Goal: Task Accomplishment & Management: Manage account settings

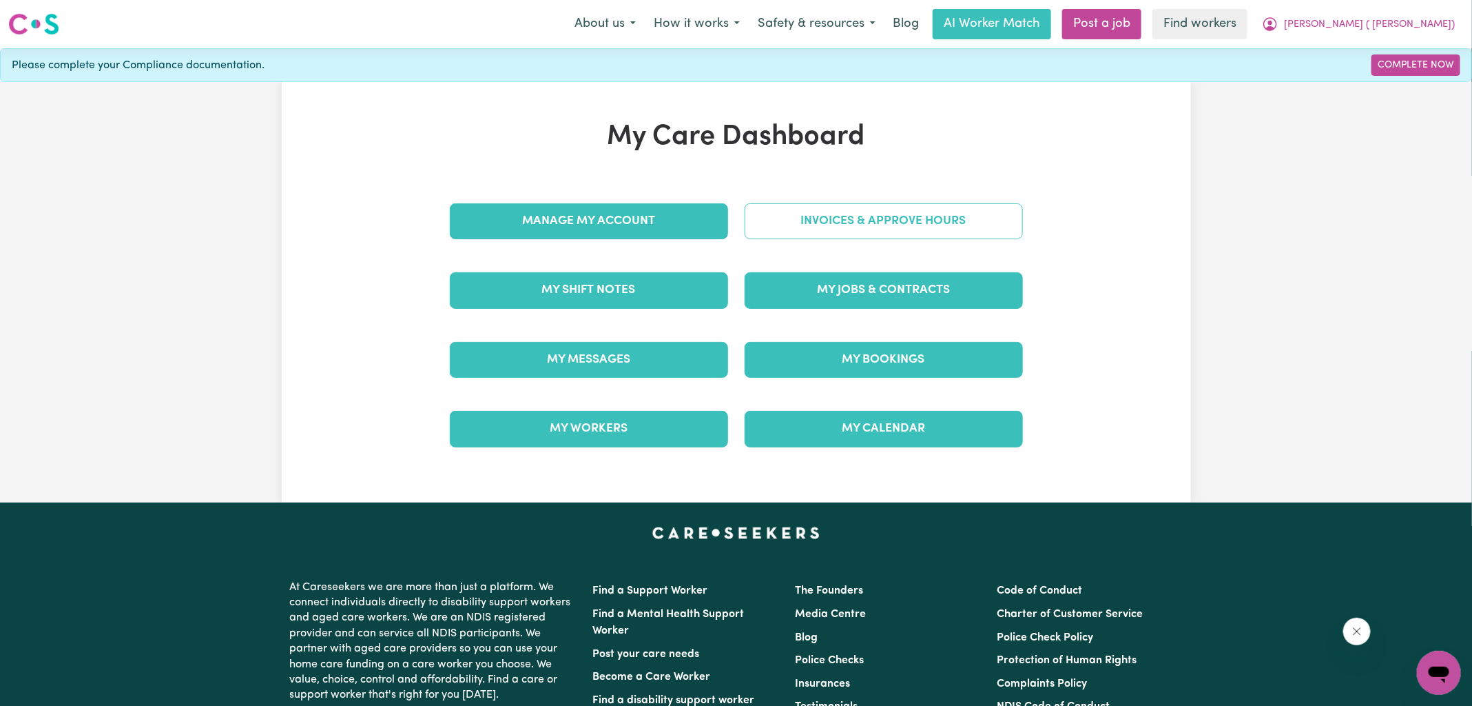
click at [830, 217] on link "Invoices & Approve Hours" at bounding box center [884, 221] width 278 height 36
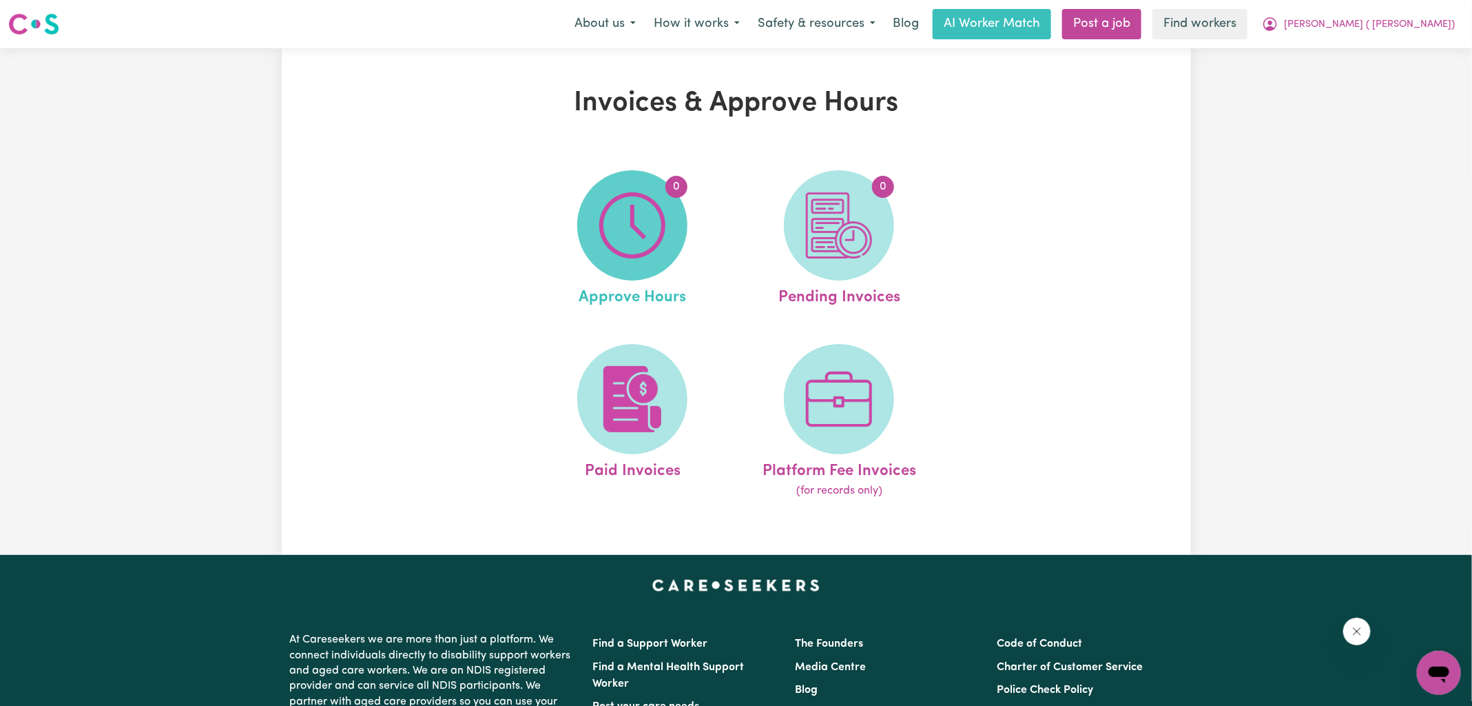
click at [607, 218] on img at bounding box center [632, 225] width 66 height 66
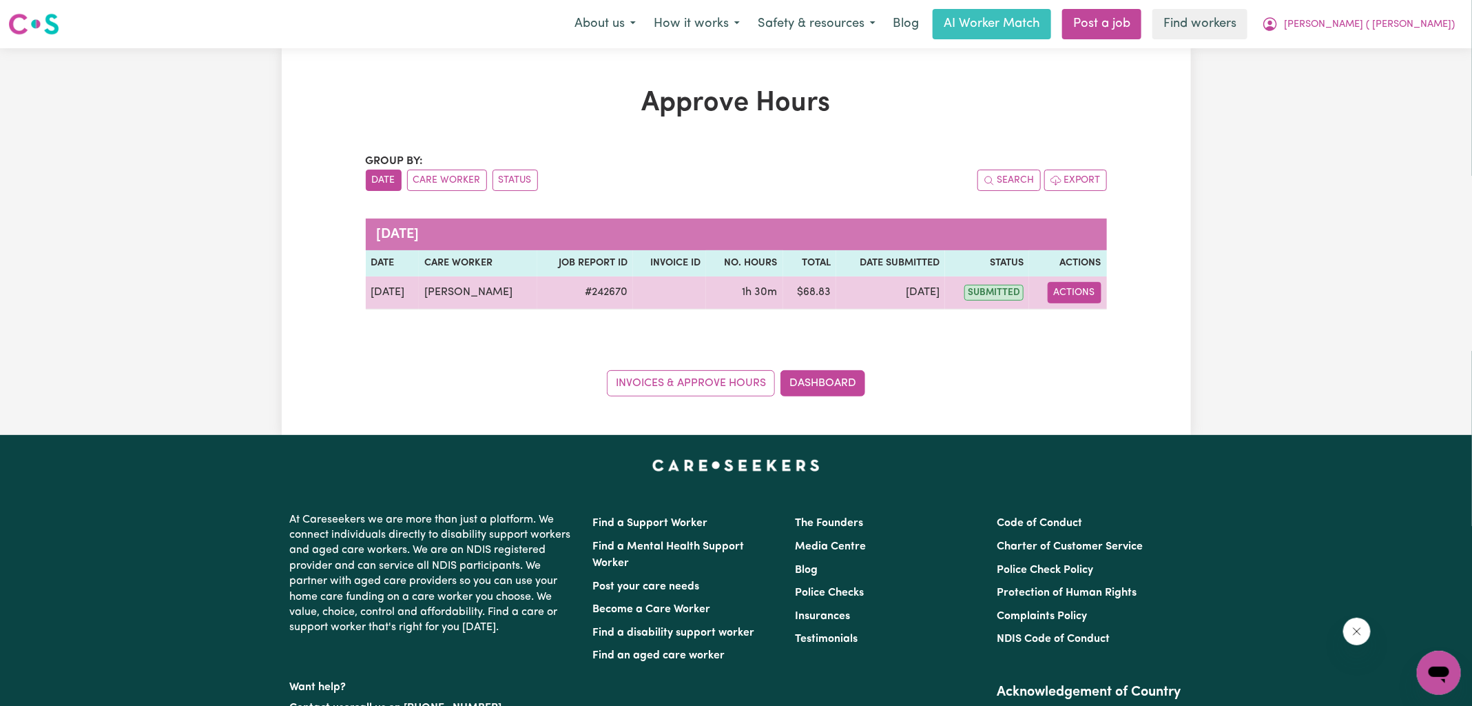
click at [1084, 289] on button "Actions" at bounding box center [1075, 292] width 54 height 21
click at [1089, 318] on link "View Job Report" at bounding box center [1108, 324] width 118 height 28
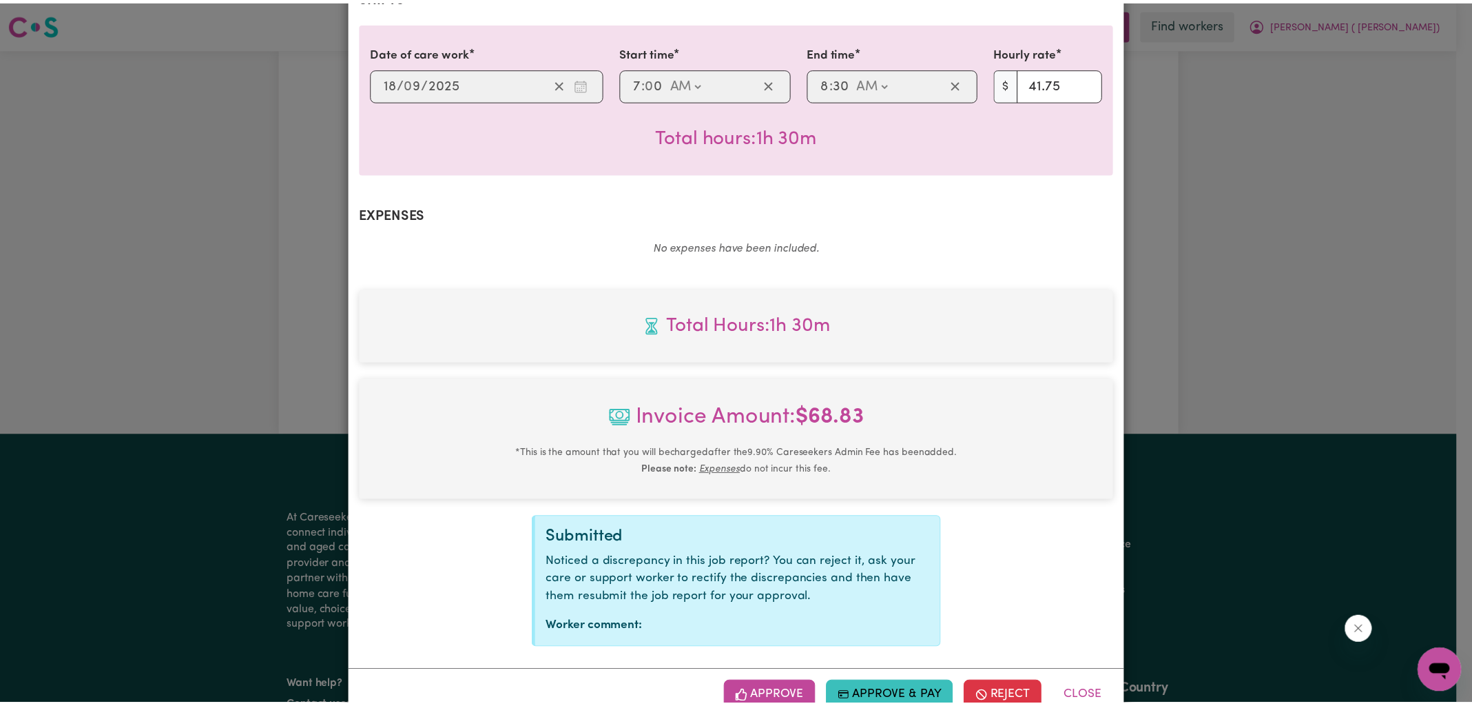
scroll to position [373, 0]
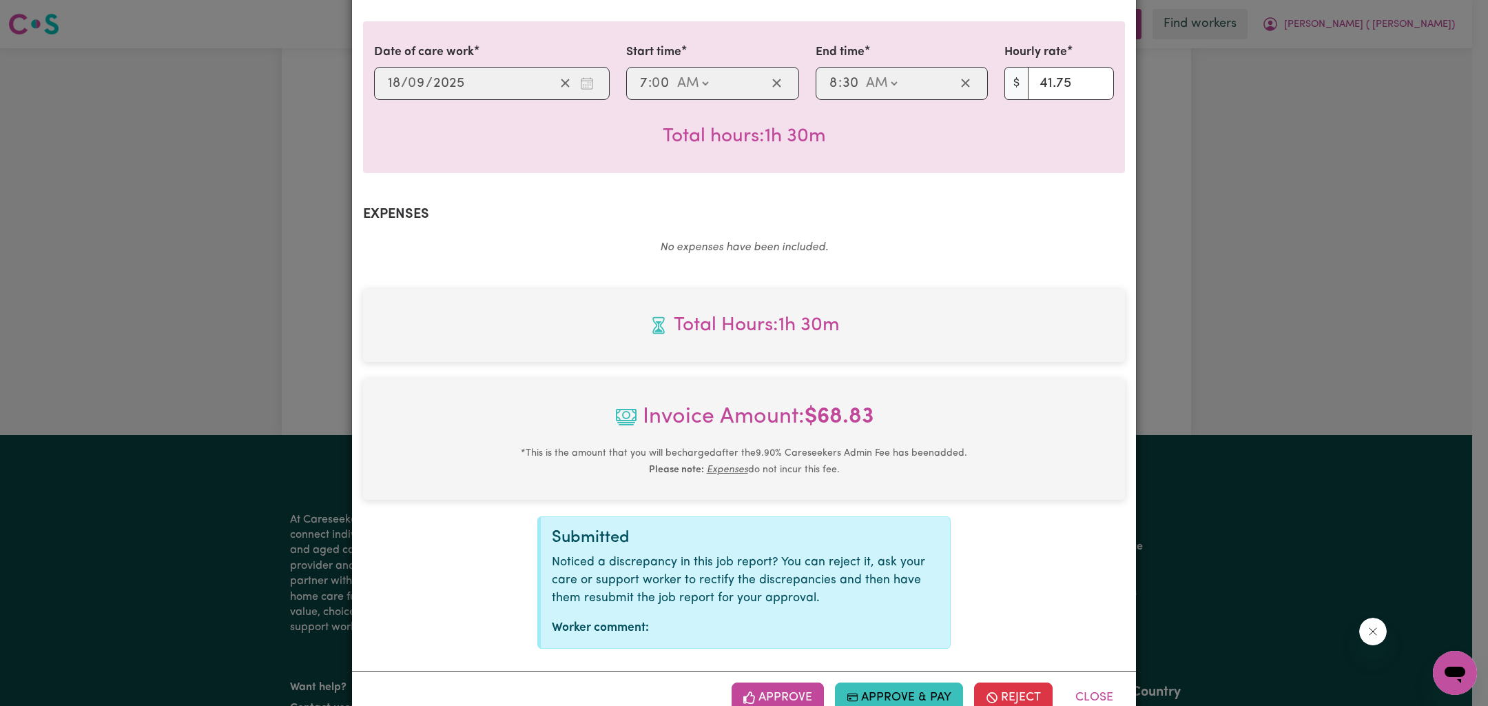
drag, startPoint x: 777, startPoint y: 659, endPoint x: 865, endPoint y: 562, distance: 131.3
click at [777, 682] on button "Approve" at bounding box center [778, 697] width 92 height 30
click at [1158, 307] on div "Job Report # 242670 - [PERSON_NAME] Summary Job report # 242670 Client name: [P…" at bounding box center [744, 353] width 1488 height 706
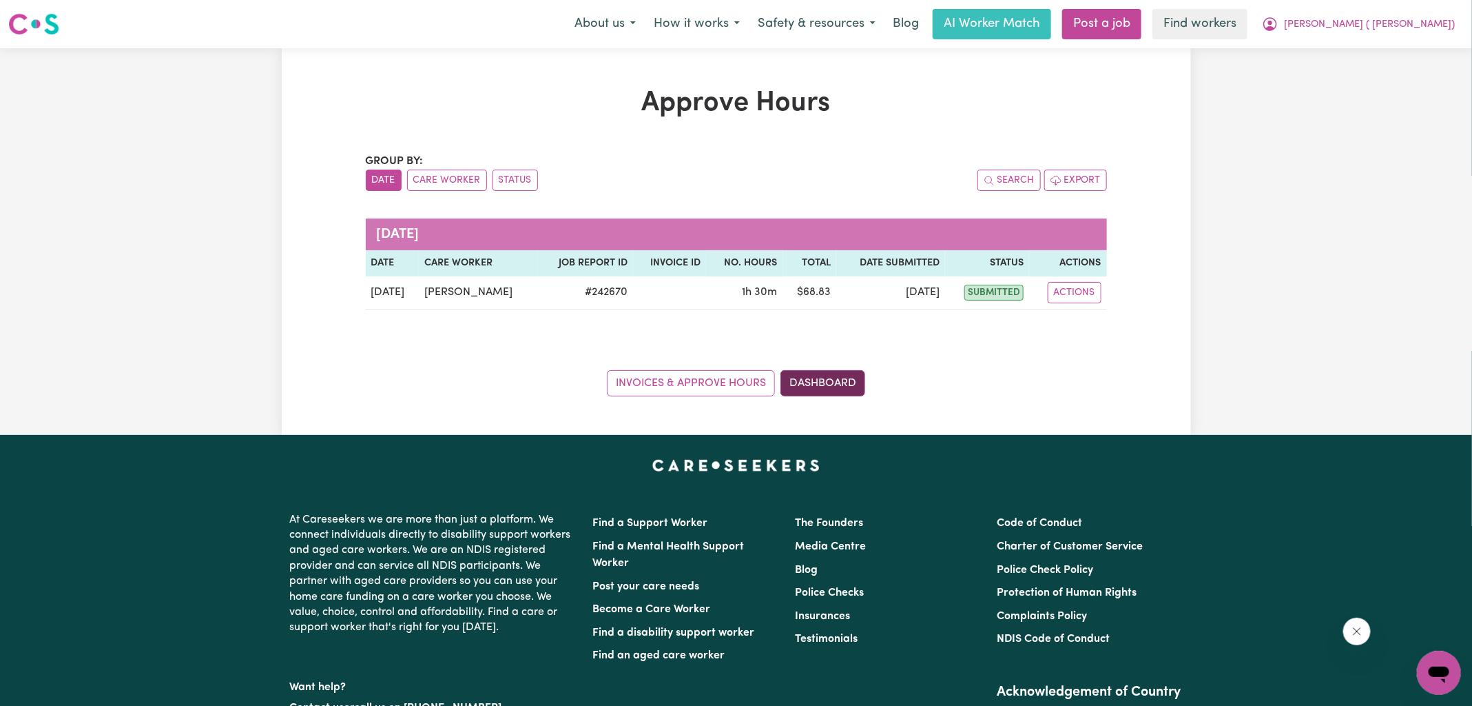
click at [836, 385] on link "Dashboard" at bounding box center [823, 383] width 85 height 26
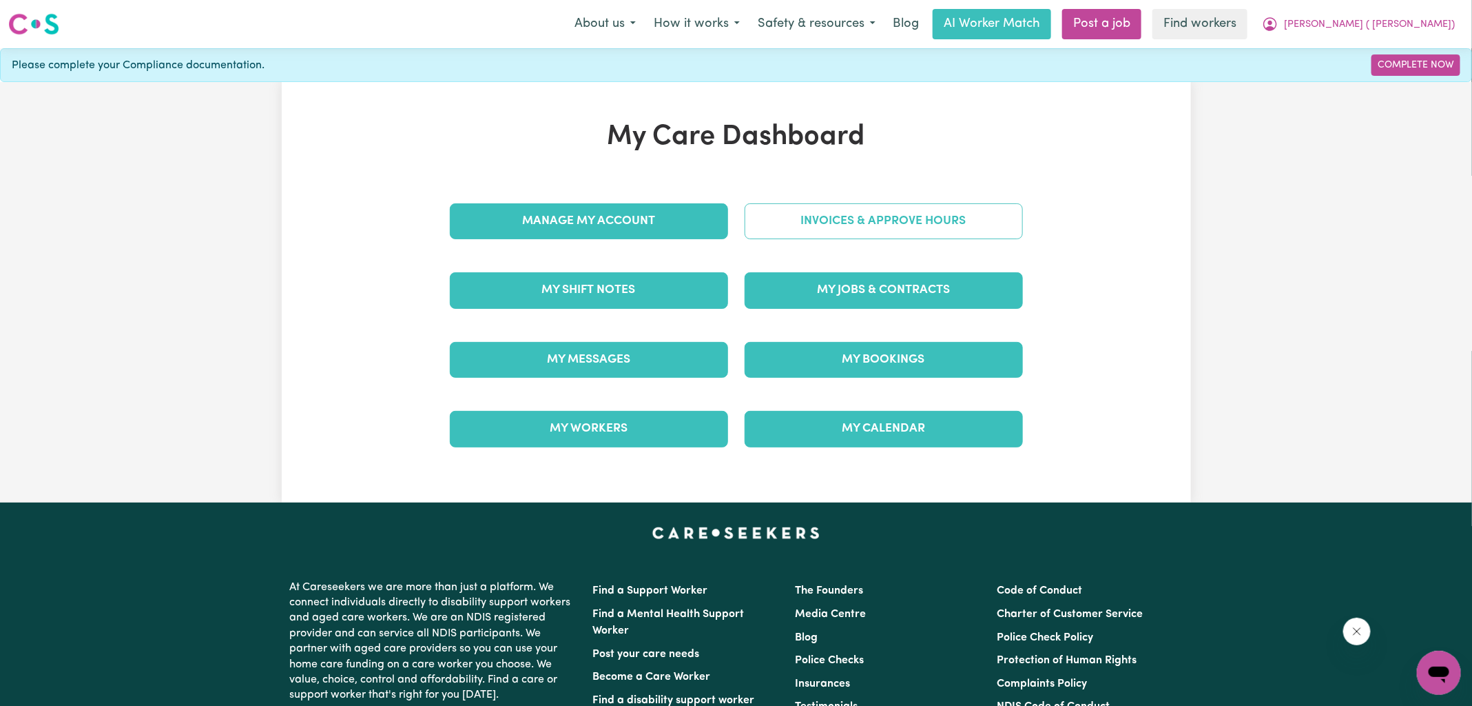
click at [861, 225] on link "Invoices & Approve Hours" at bounding box center [884, 221] width 278 height 36
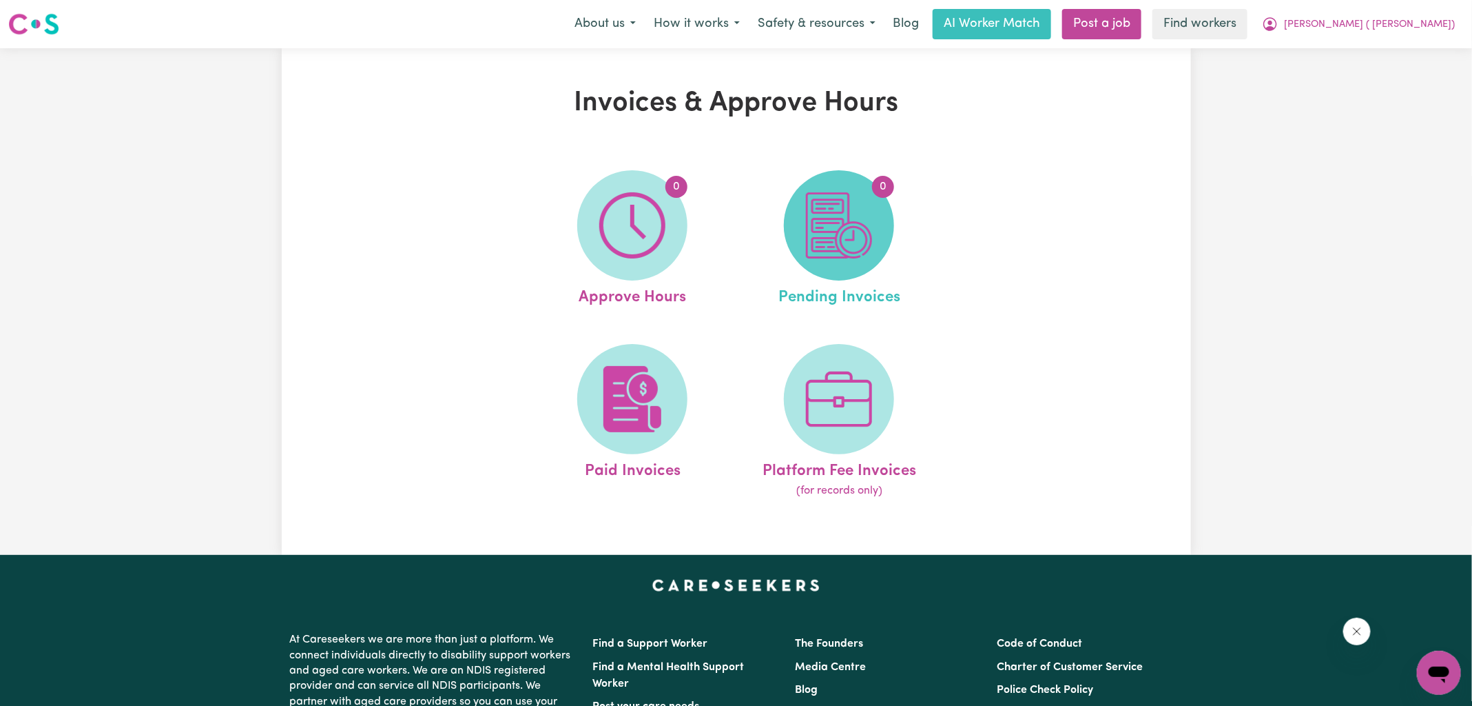
click at [865, 232] on img at bounding box center [839, 225] width 66 height 66
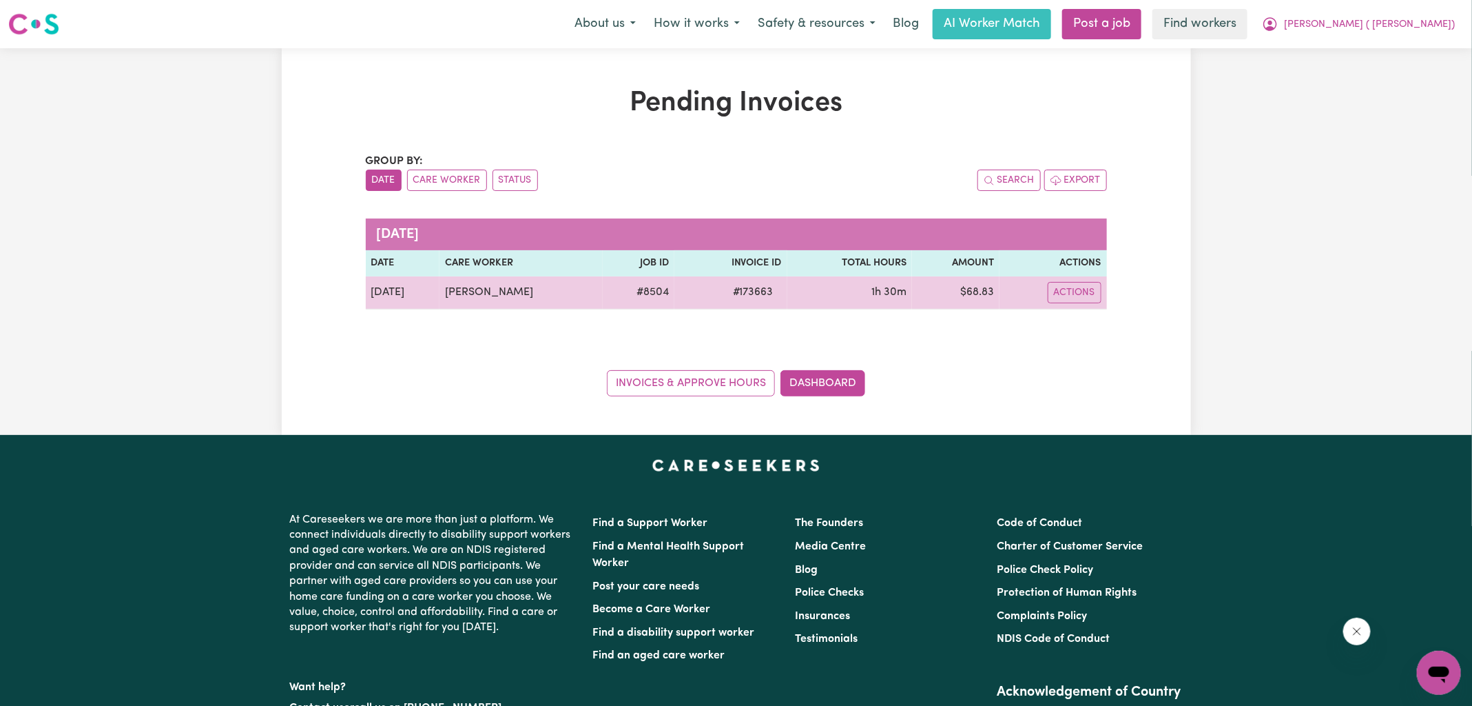
click at [749, 290] on span "# 173663" at bounding box center [753, 292] width 57 height 17
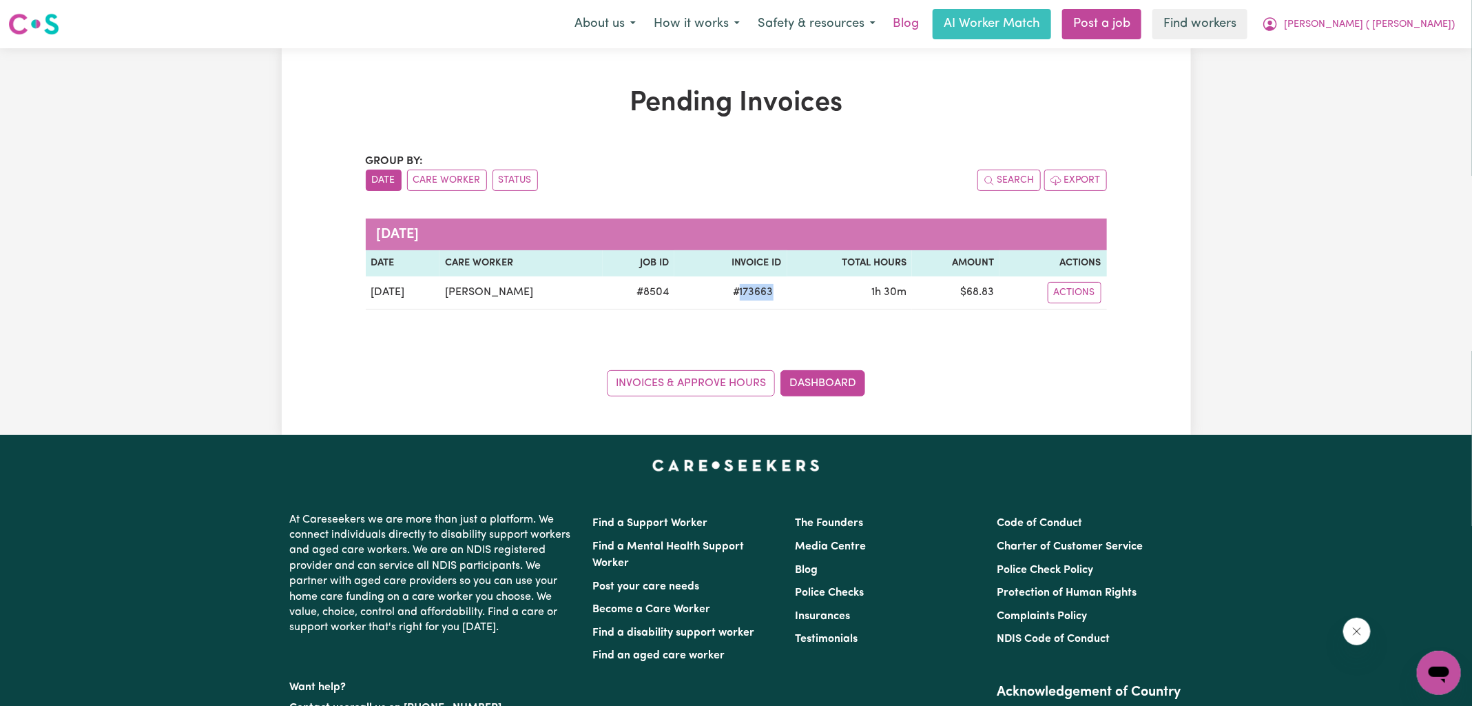
copy span "173663"
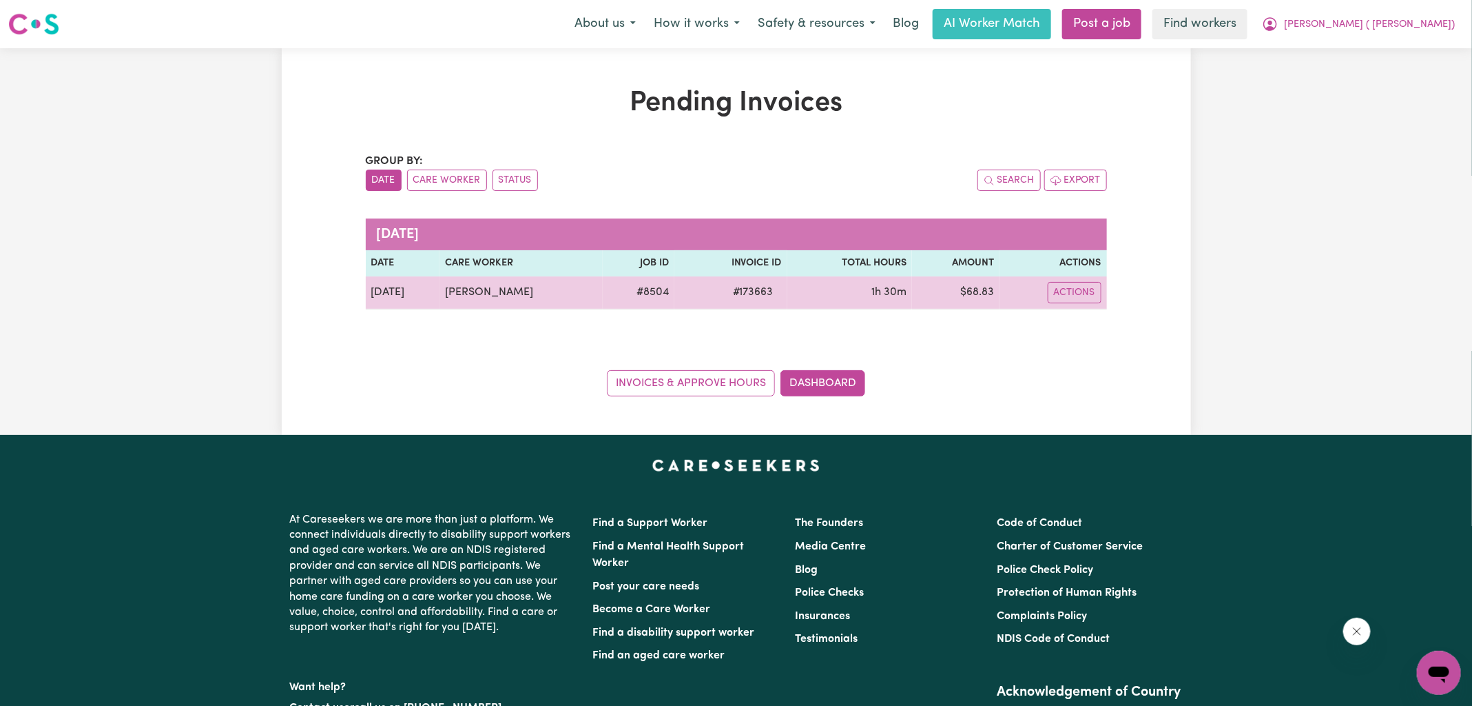
click at [986, 289] on td "$ 68.83" at bounding box center [956, 292] width 88 height 33
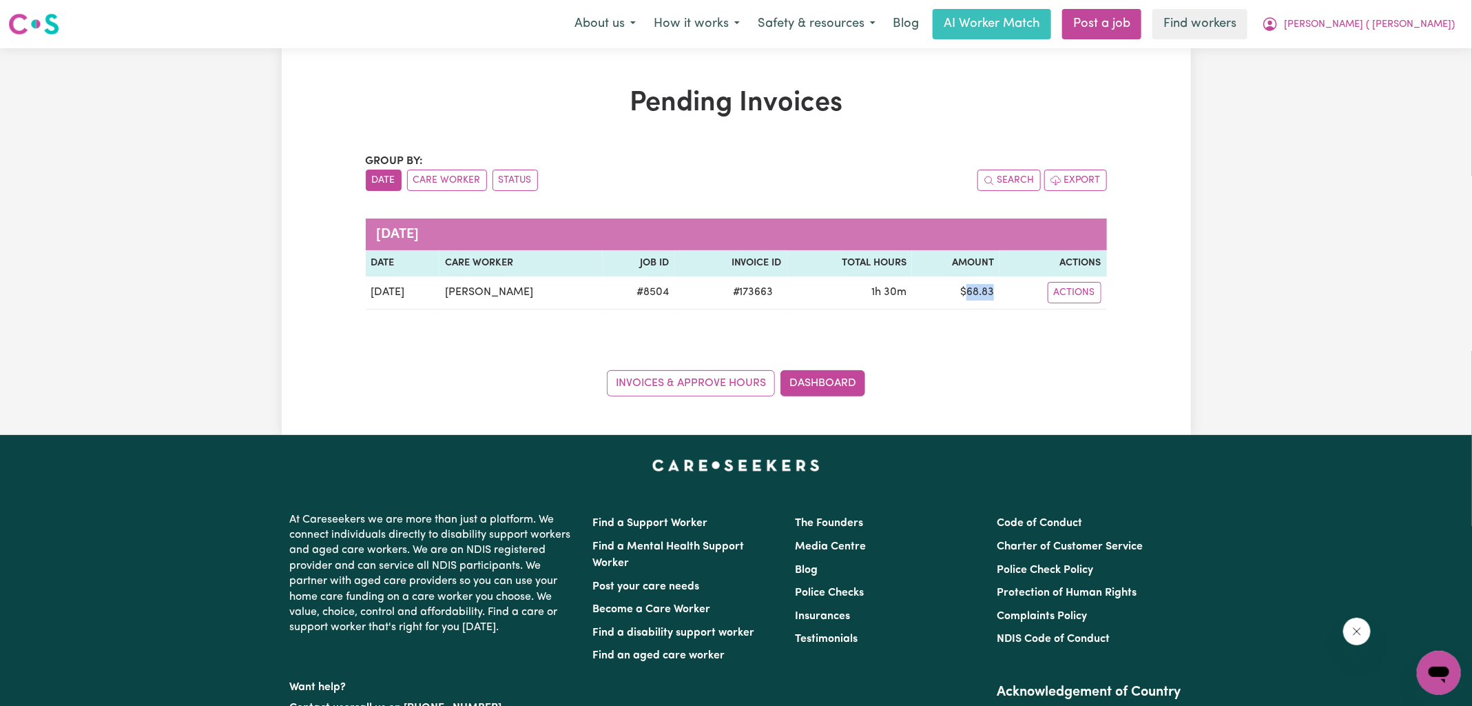
copy td "68.83"
click at [1279, 23] on icon "My Account" at bounding box center [1270, 24] width 17 height 17
click at [1379, 70] on link "Logout" at bounding box center [1409, 79] width 109 height 26
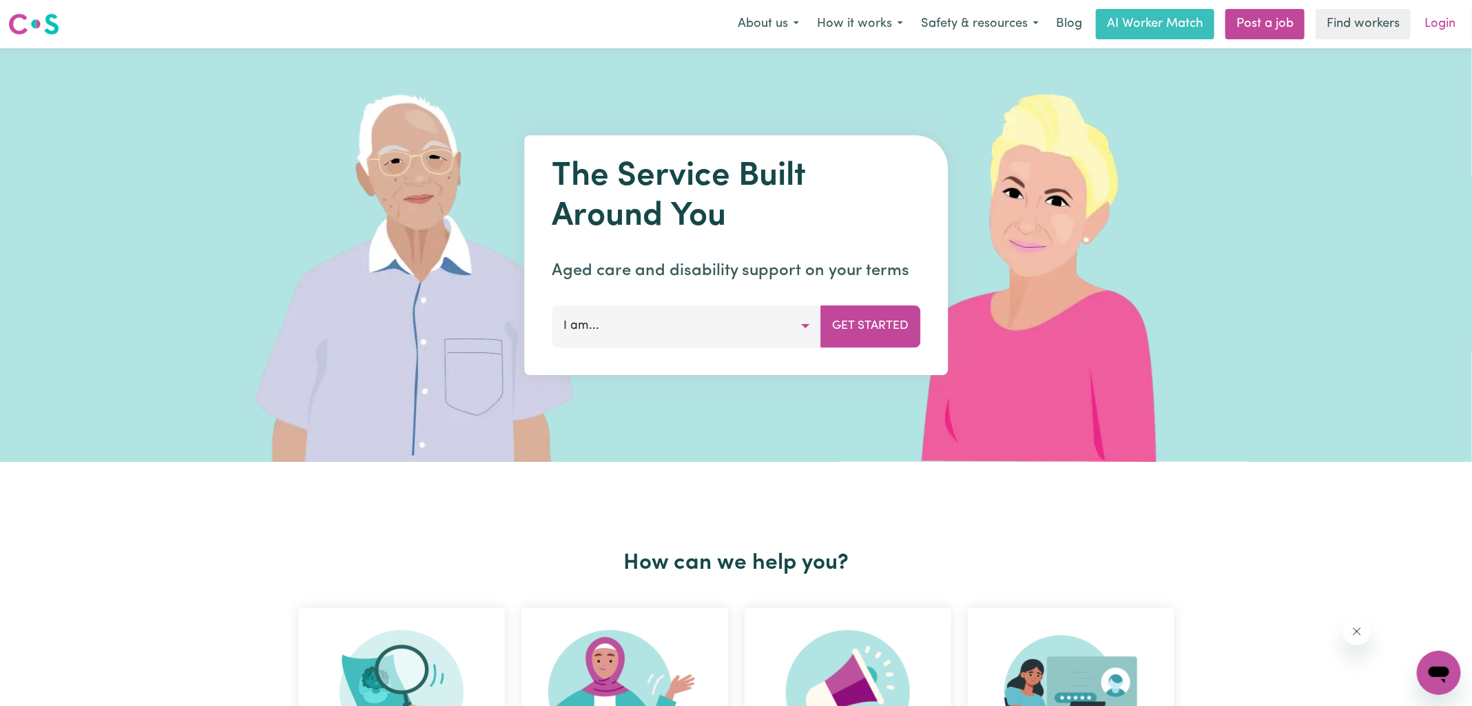
click at [1444, 24] on link "Login" at bounding box center [1441, 24] width 48 height 30
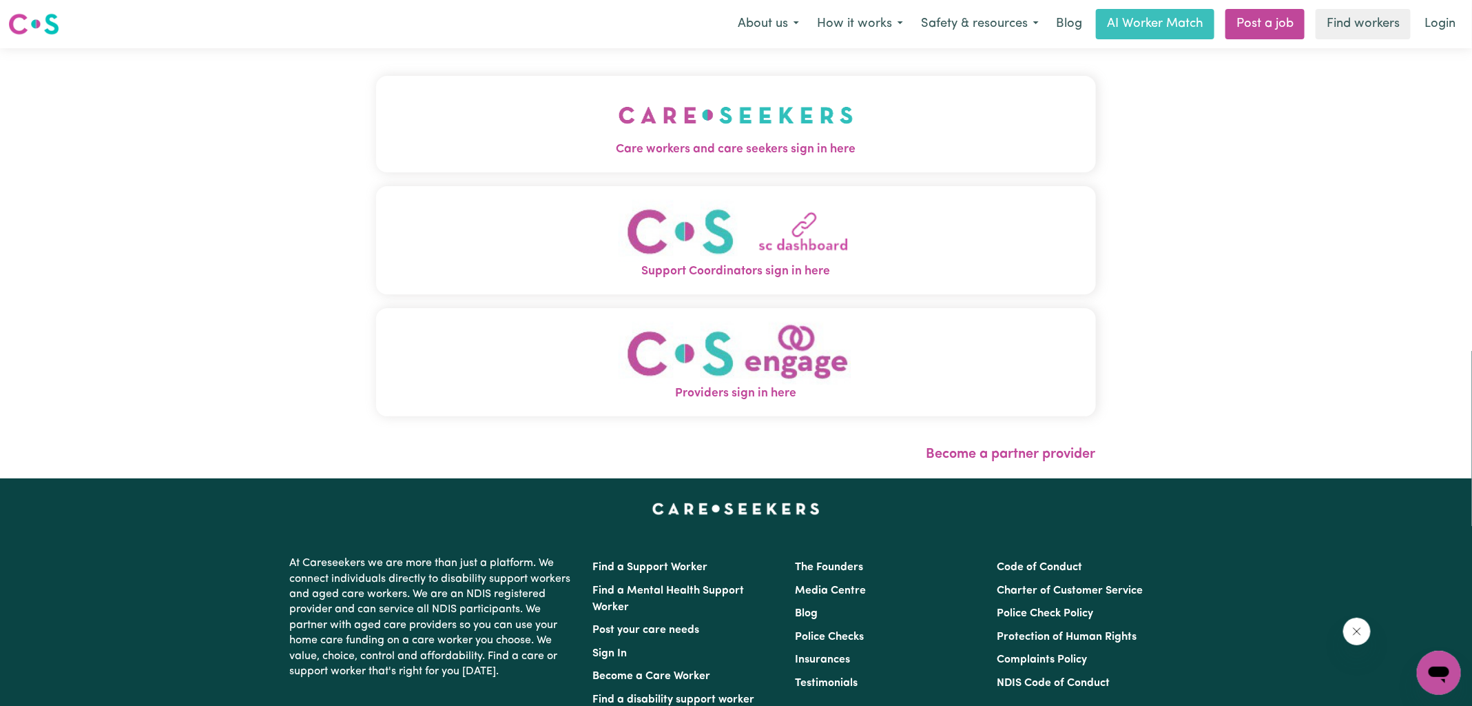
click at [741, 129] on img "Care workers and care seekers sign in here" at bounding box center [736, 115] width 235 height 51
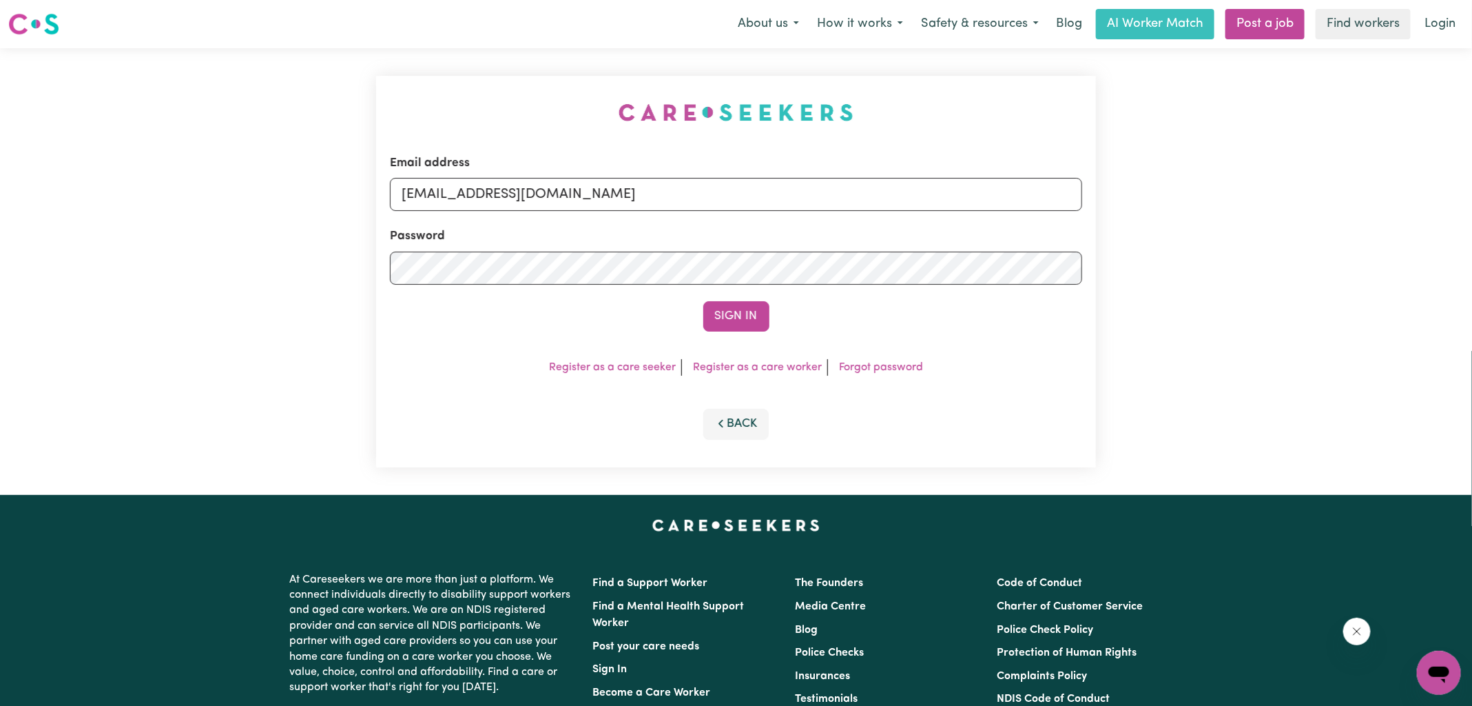
click at [491, 88] on div "Email address [EMAIL_ADDRESS][DOMAIN_NAME] Password Sign In Register as a care …" at bounding box center [736, 271] width 737 height 446
drag, startPoint x: 475, startPoint y: 192, endPoint x: 1390, endPoint y: 243, distance: 915.8
click at [1368, 265] on div "Email address [EMAIL_ADDRESS][DOMAIN_NAME] Password Sign In Register as a care …" at bounding box center [736, 271] width 1472 height 446
type input "[EMAIL_ADDRESS][DOMAIN_NAME]"
click at [703, 301] on button "Sign In" at bounding box center [736, 316] width 66 height 30
